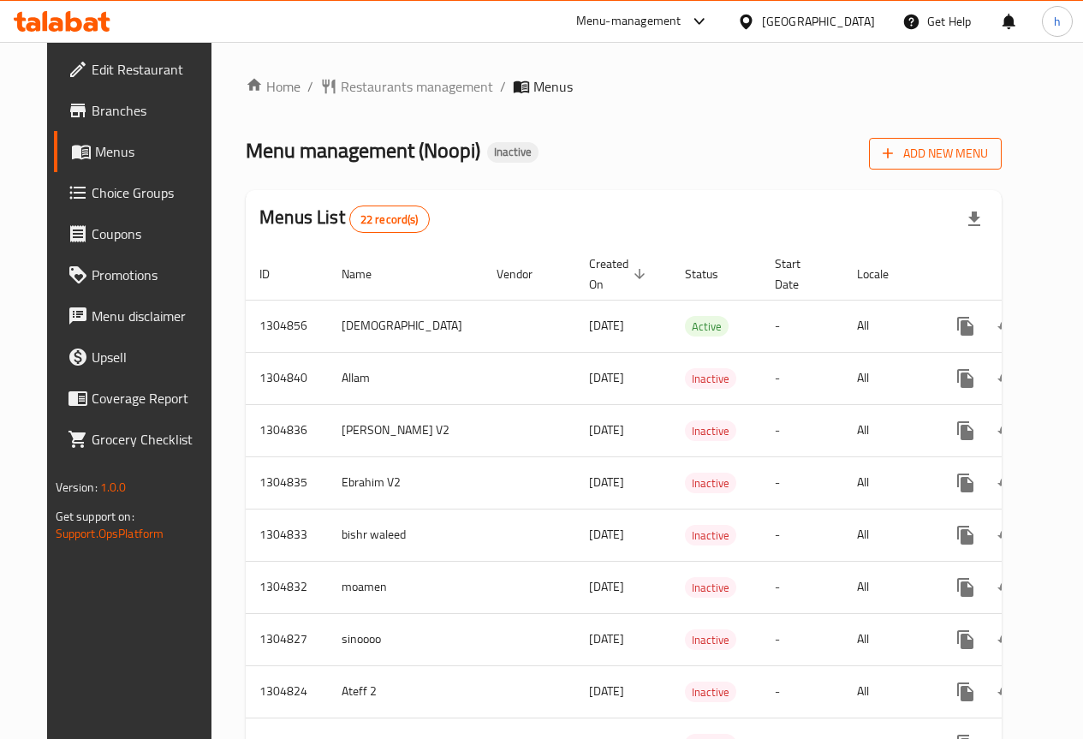
click at [974, 138] on button "Add New Menu" at bounding box center [935, 154] width 133 height 32
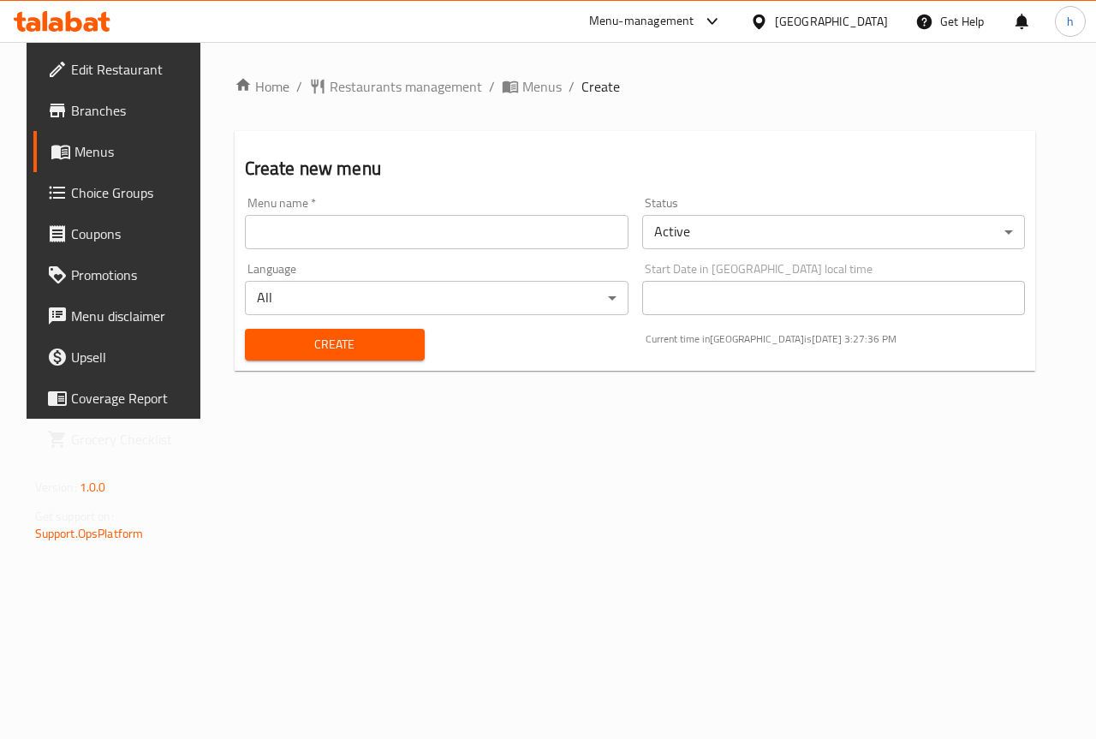
click at [411, 245] on input "text" at bounding box center [437, 232] width 384 height 34
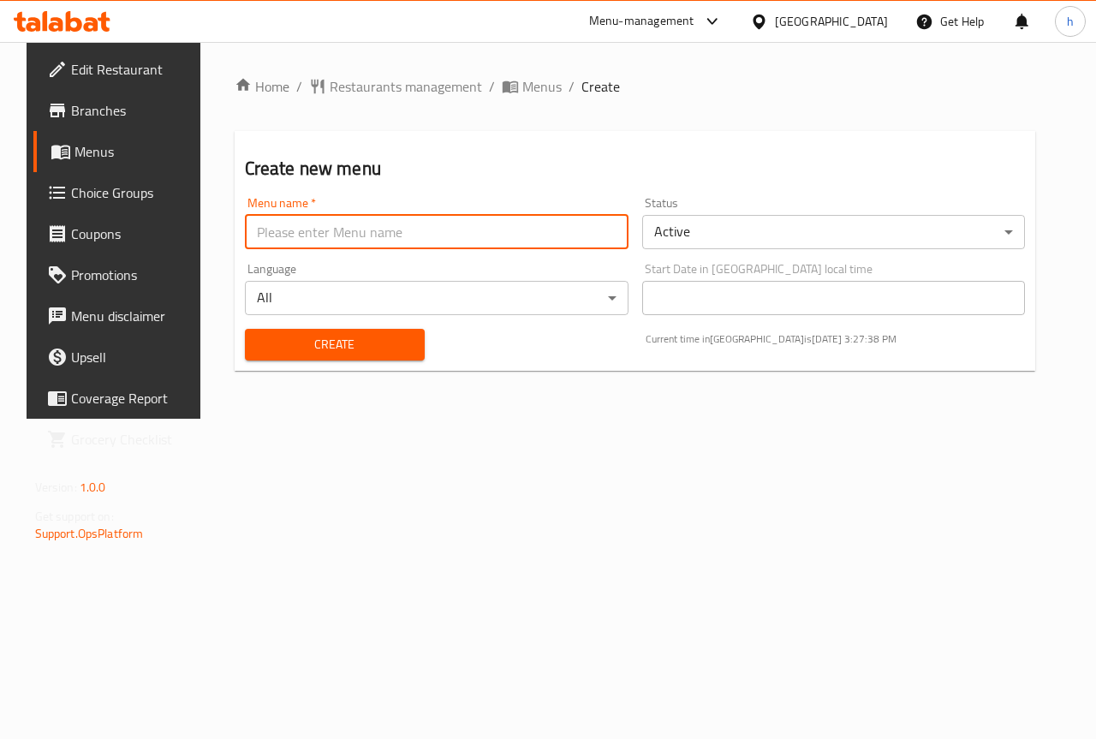
type input "[PERSON_NAME]"
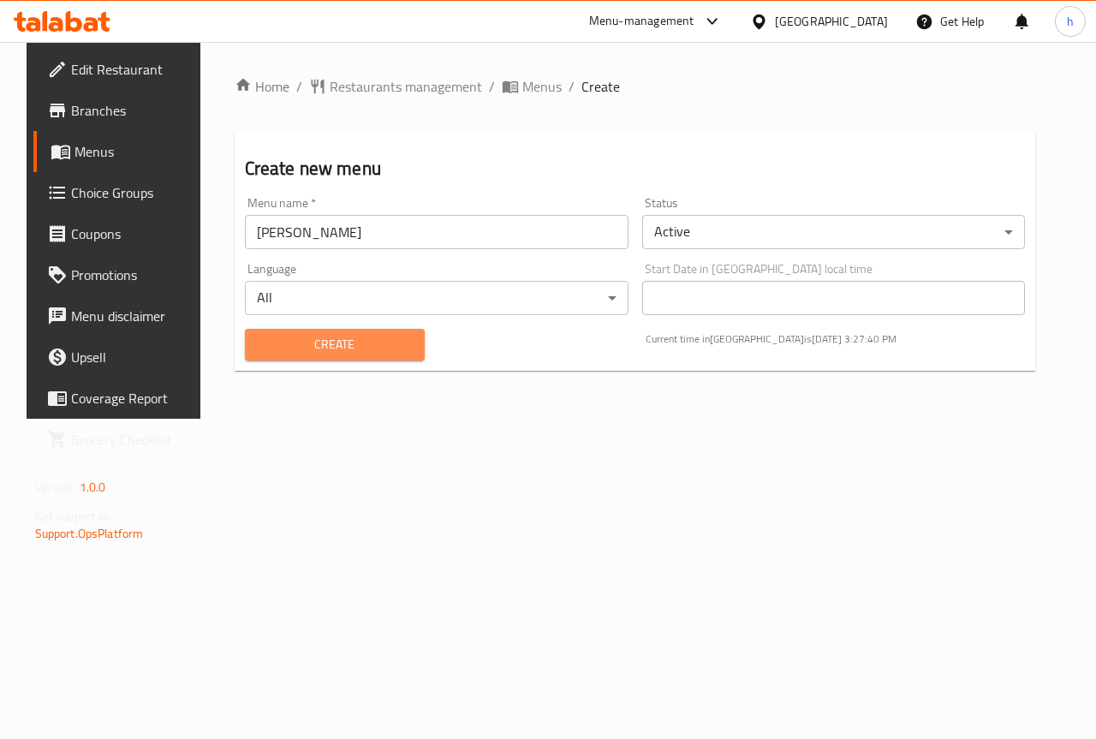
click at [385, 337] on span "Create" at bounding box center [335, 344] width 152 height 21
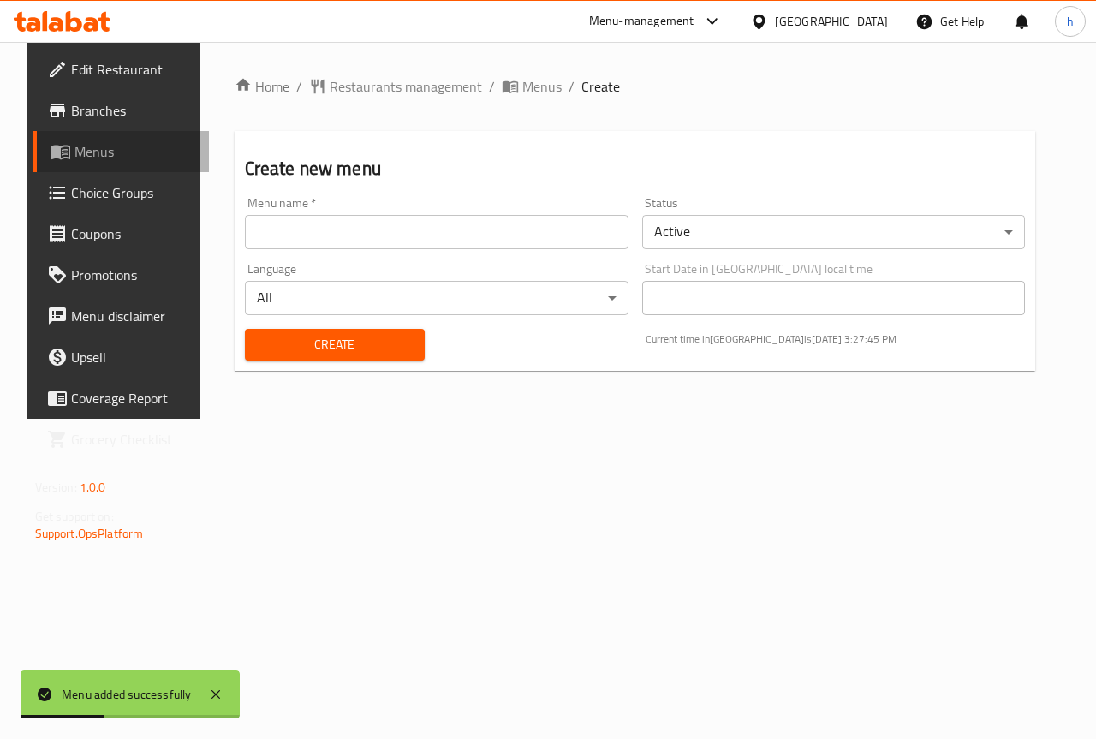
click at [78, 157] on span "Menus" at bounding box center [135, 151] width 122 height 21
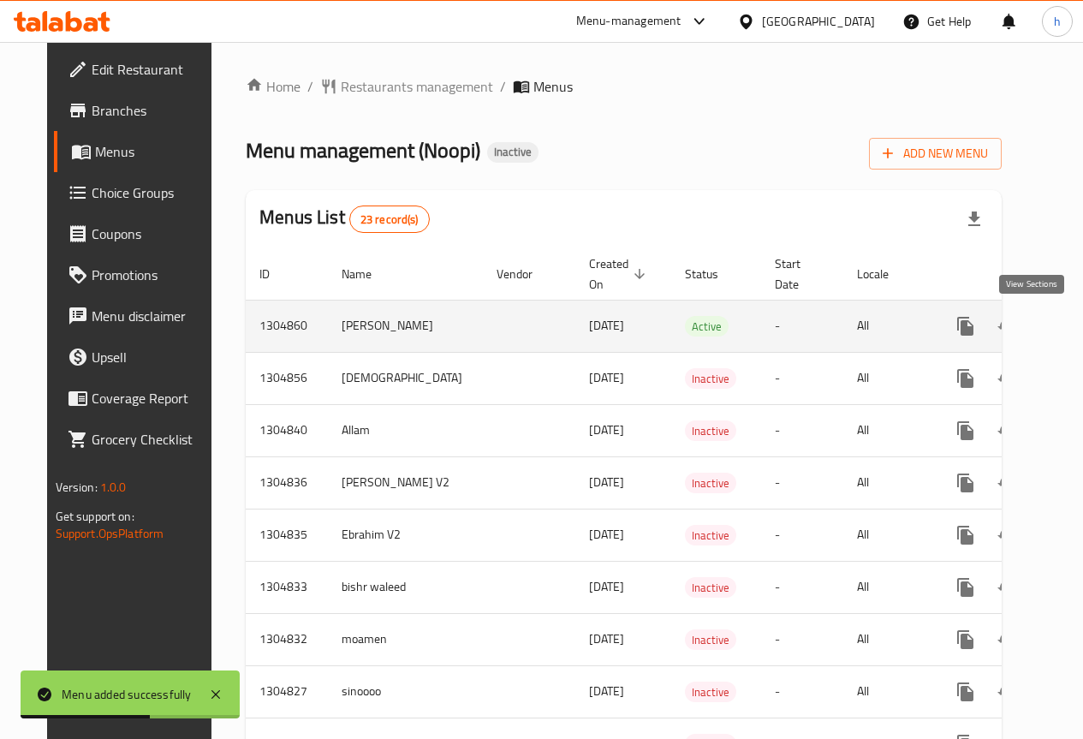
click at [1082, 328] on icon "enhanced table" at bounding box center [1089, 326] width 15 height 15
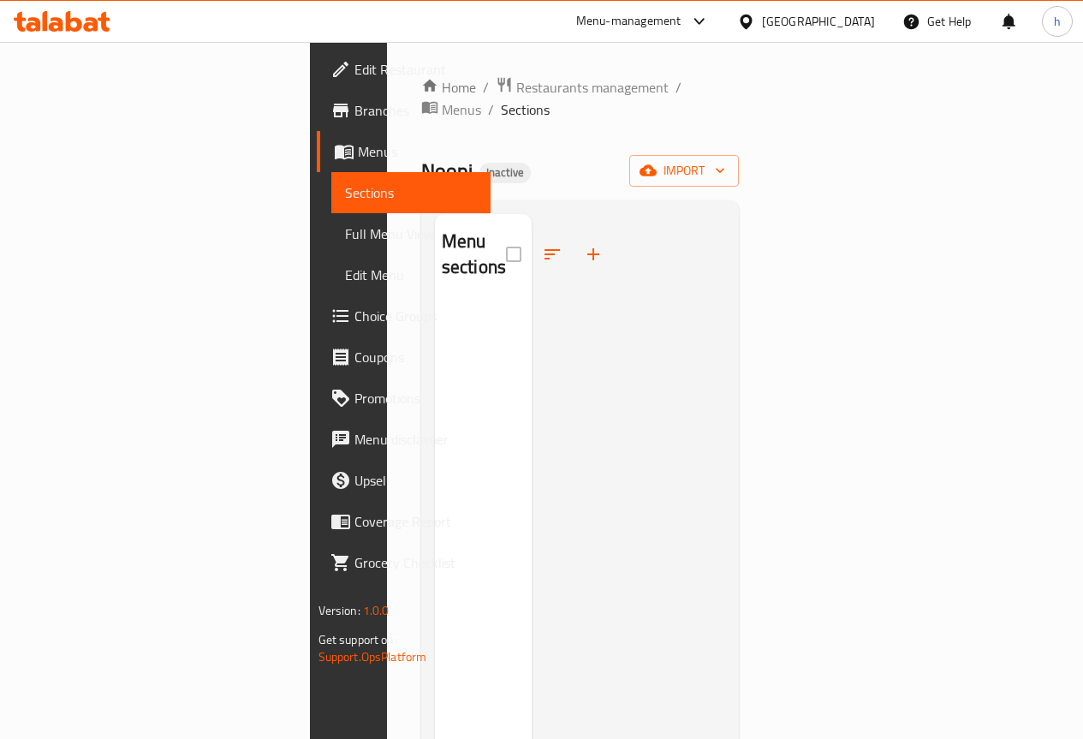
click at [435, 353] on div "Menu sections" at bounding box center [483, 583] width 97 height 739
click at [725, 160] on span "import" at bounding box center [684, 170] width 82 height 21
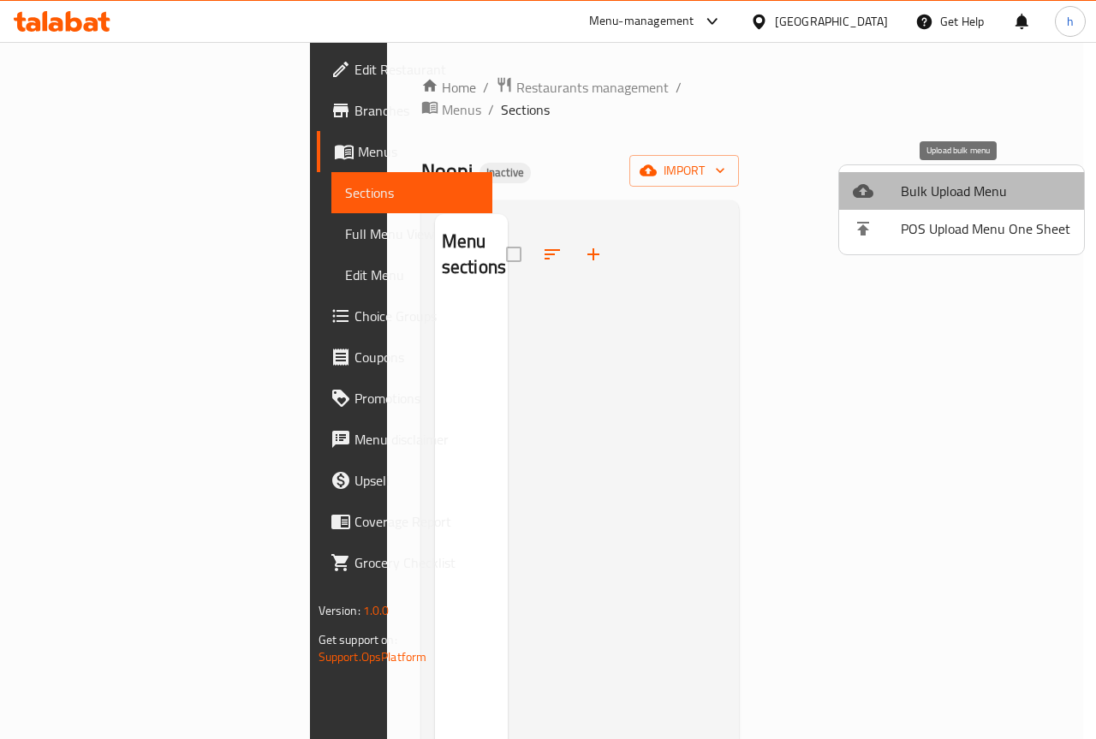
click at [985, 188] on span "Bulk Upload Menu" at bounding box center [986, 191] width 170 height 21
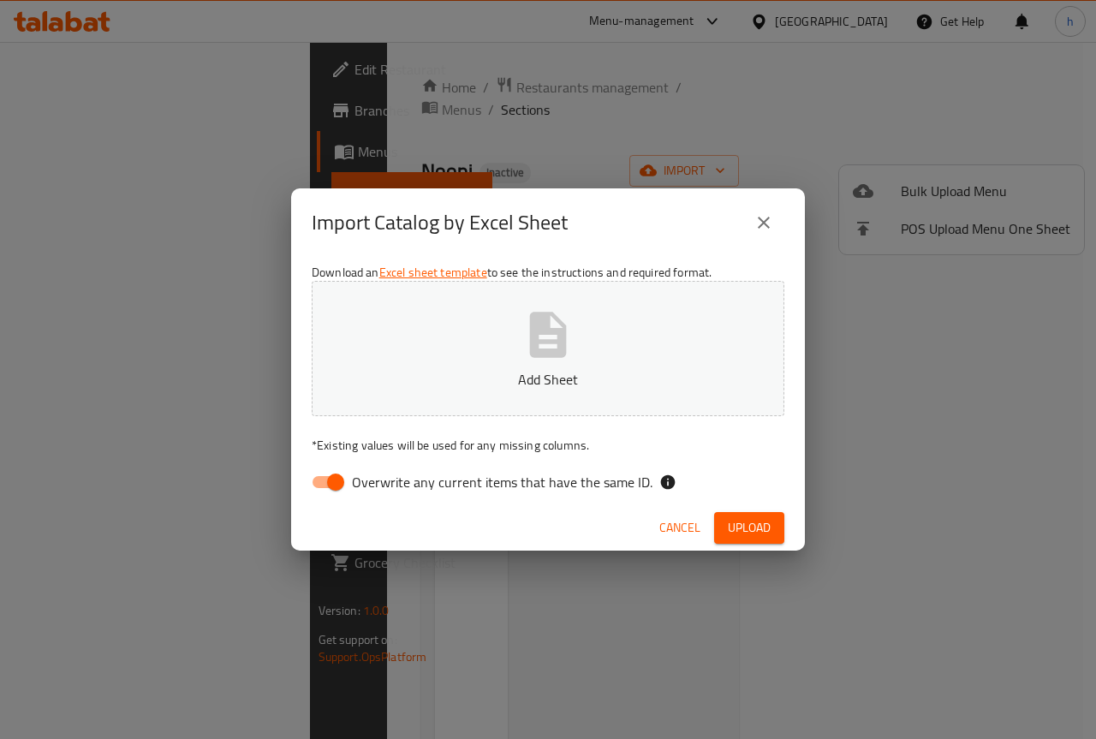
click at [333, 487] on input "Overwrite any current items that have the same ID." at bounding box center [336, 482] width 98 height 33
checkbox input "false"
click at [659, 368] on button "Add Sheet" at bounding box center [548, 348] width 473 height 135
click at [766, 539] on button "Upload" at bounding box center [749, 528] width 70 height 32
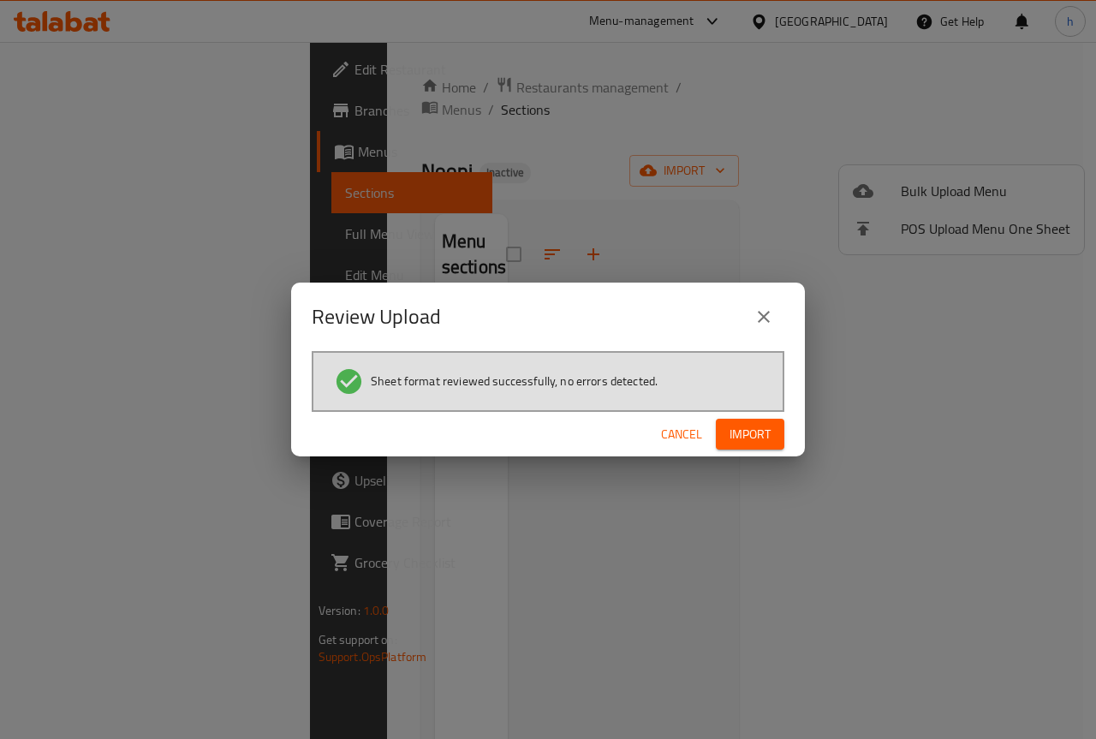
click at [757, 438] on span "Import" at bounding box center [750, 434] width 41 height 21
